Goal: Information Seeking & Learning: Learn about a topic

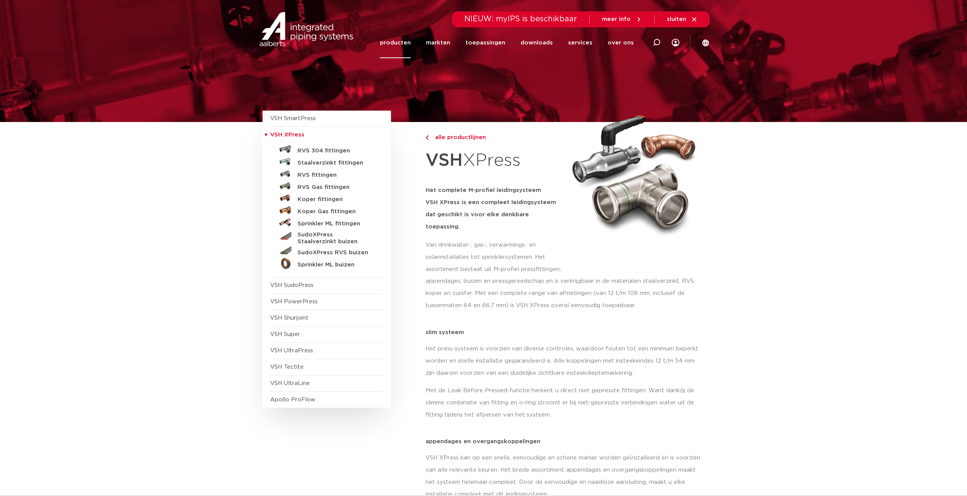
click at [621, 44] on link "over ons" at bounding box center [621, 42] width 26 height 31
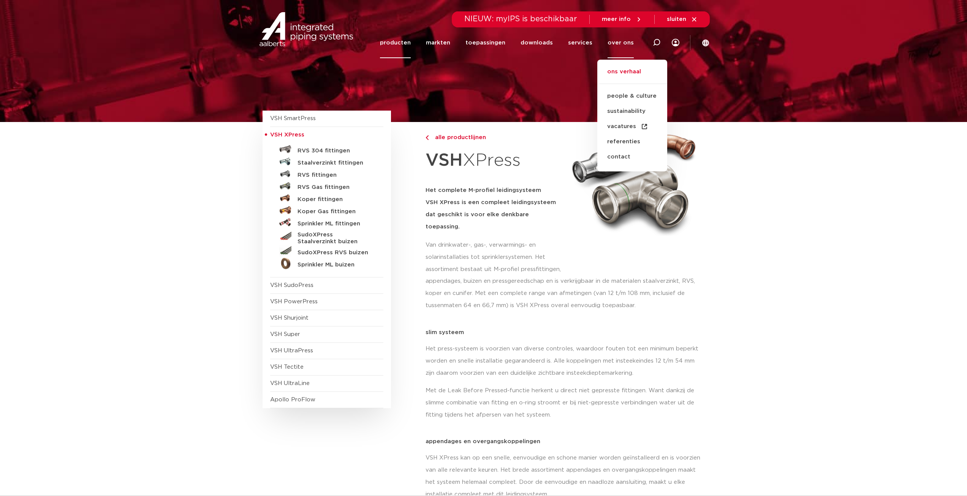
click at [613, 73] on link "ons verhaal" at bounding box center [633, 75] width 70 height 17
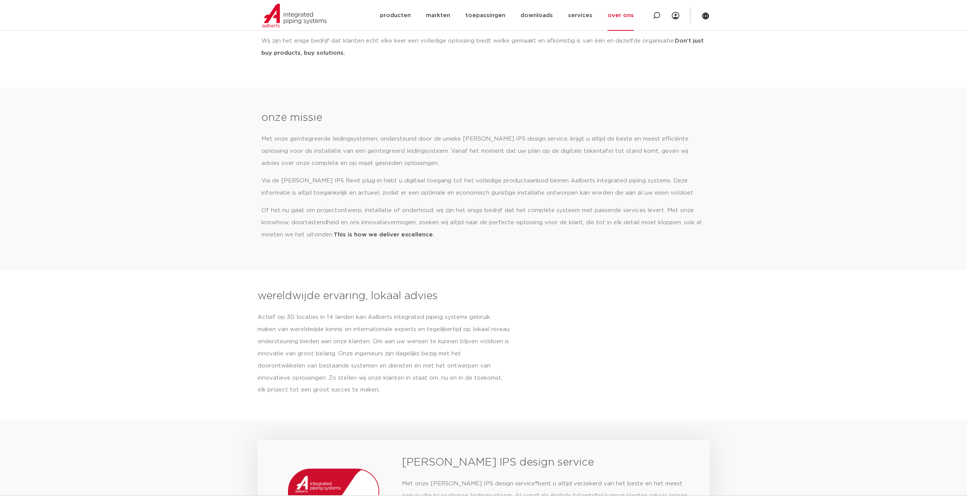
scroll to position [219, 0]
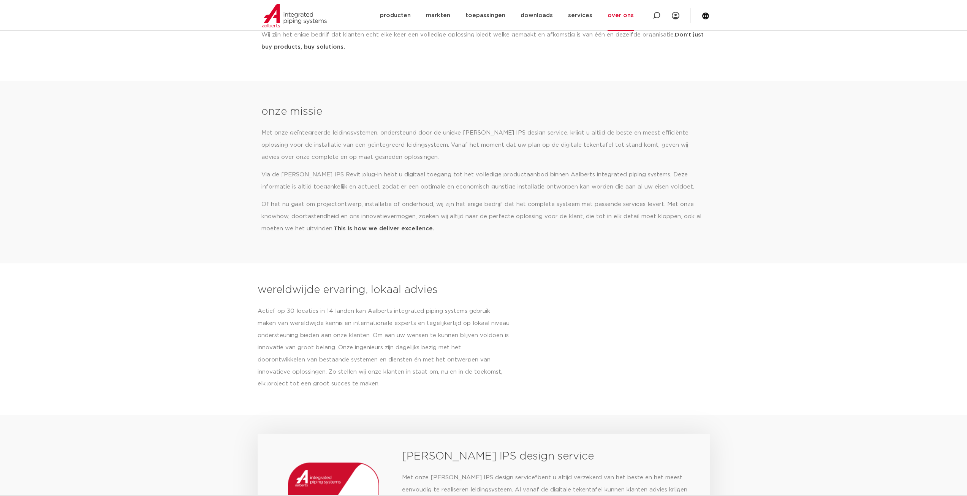
click at [418, 22] on li "producten" at bounding box center [399, 15] width 38 height 31
click at [404, 17] on link "producten" at bounding box center [395, 15] width 31 height 31
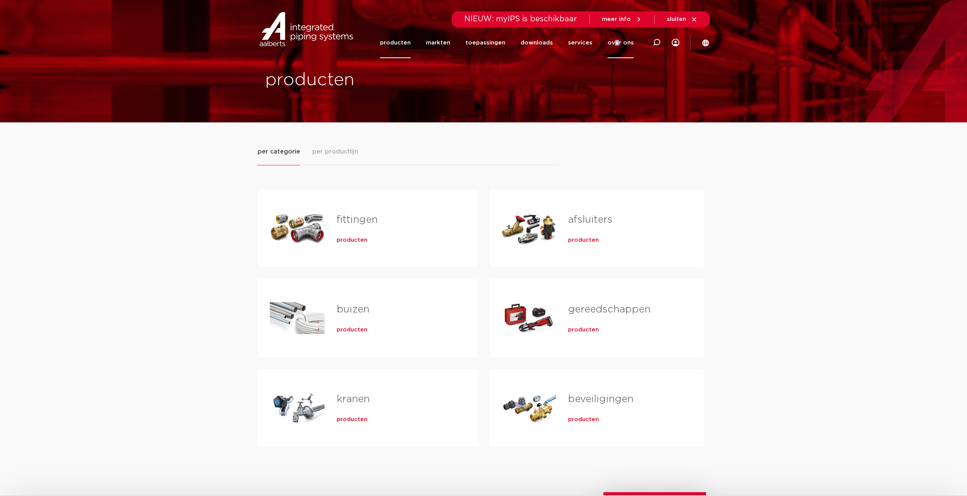
click at [618, 40] on link "over ons" at bounding box center [621, 42] width 26 height 31
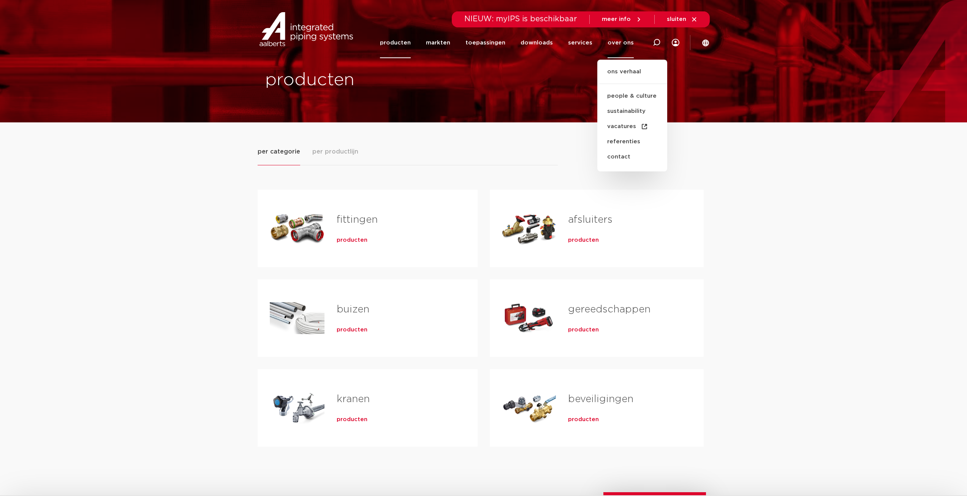
click at [787, 162] on div "per categorie per productlijn fittingen producten buizen producten" at bounding box center [483, 314] width 967 height 385
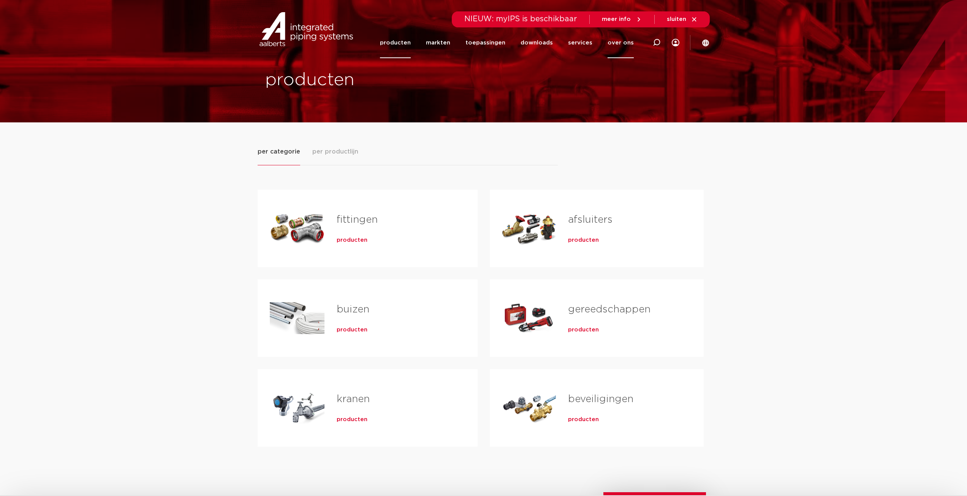
click at [614, 44] on link "over ons" at bounding box center [621, 42] width 26 height 31
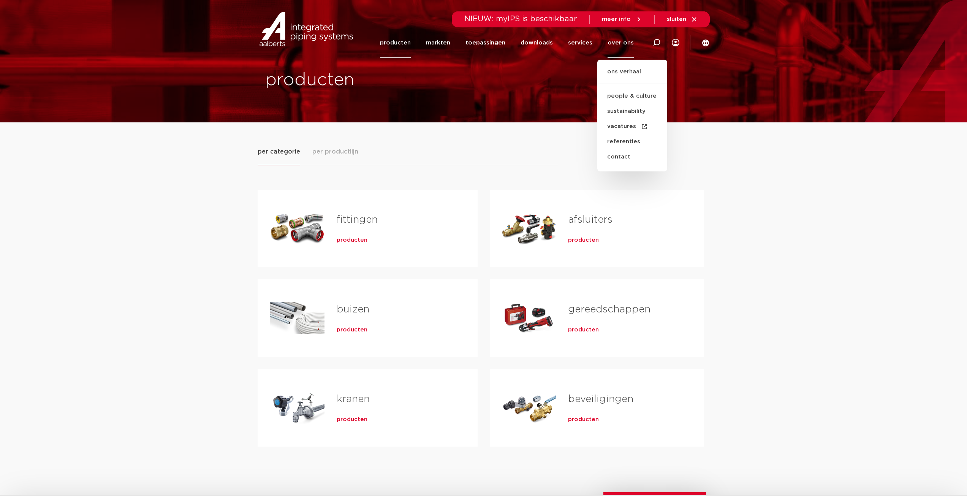
click at [707, 169] on div "fittingen producten buizen producten kranen producten" at bounding box center [484, 311] width 452 height 293
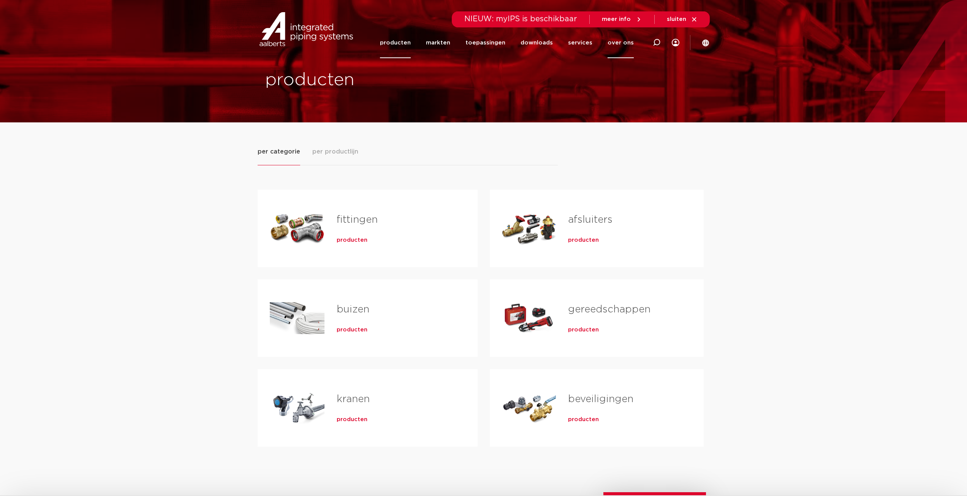
click at [626, 41] on link "over ons" at bounding box center [621, 42] width 26 height 31
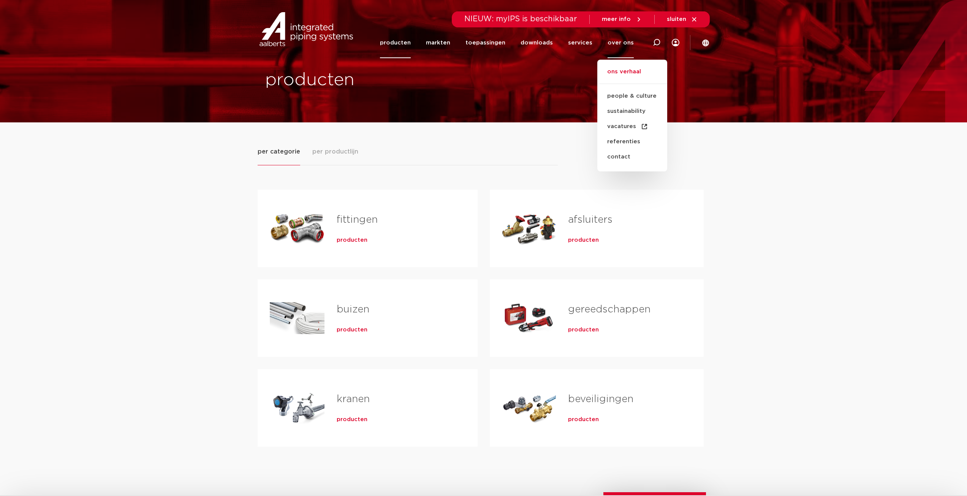
click at [628, 71] on link "ons verhaal" at bounding box center [633, 75] width 70 height 17
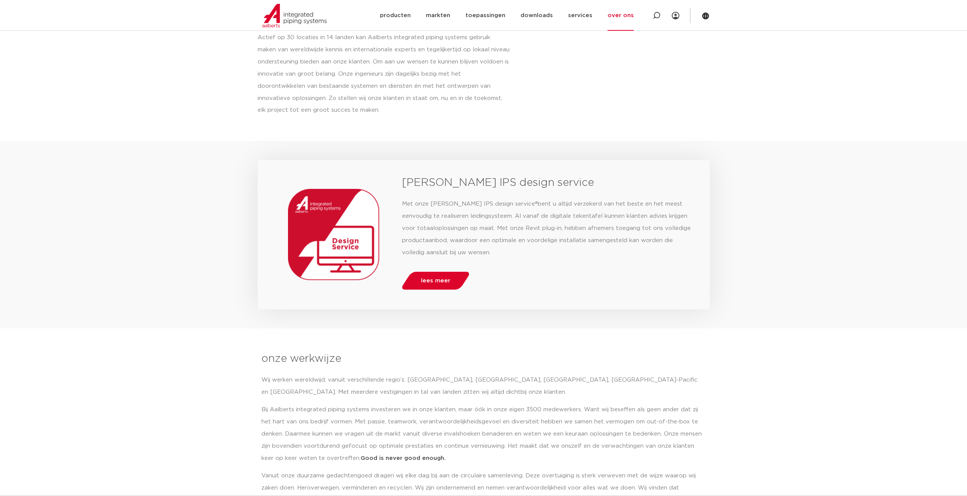
scroll to position [493, 0]
